Goal: Navigation & Orientation: Find specific page/section

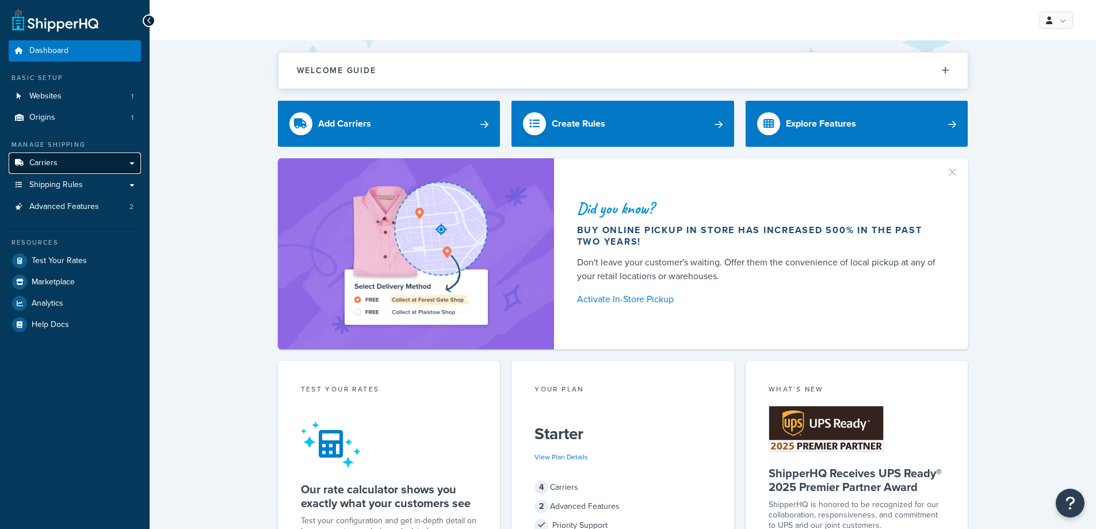
click at [90, 161] on link "Carriers" at bounding box center [75, 162] width 132 height 21
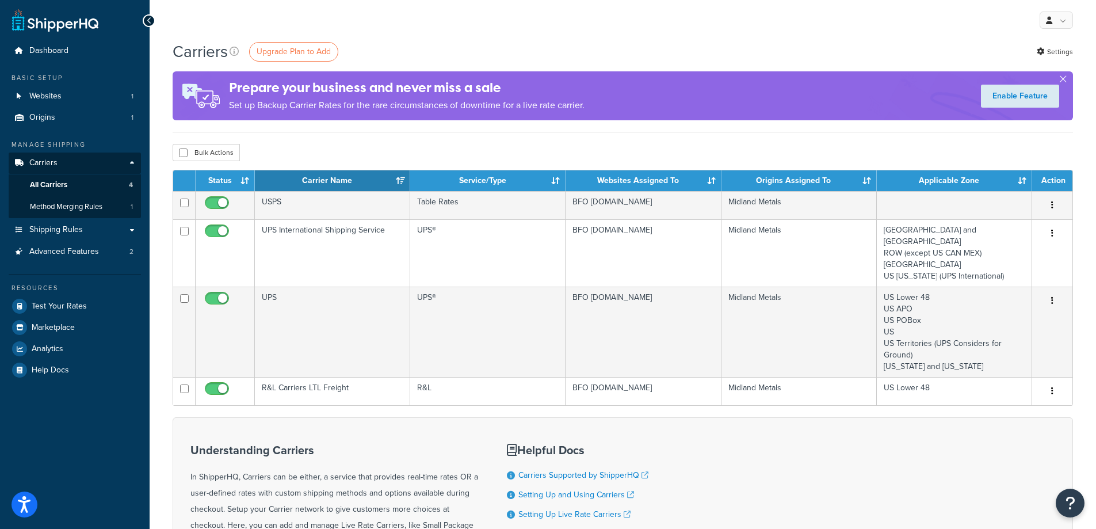
click at [32, 39] on div "Dashboard Basic Setup Websites 1 Origins 1 Manage Shipping Carriers Carriers Al…" at bounding box center [75, 353] width 150 height 707
click at [33, 44] on link "Dashboard" at bounding box center [75, 50] width 132 height 21
